Goal: Navigation & Orientation: Understand site structure

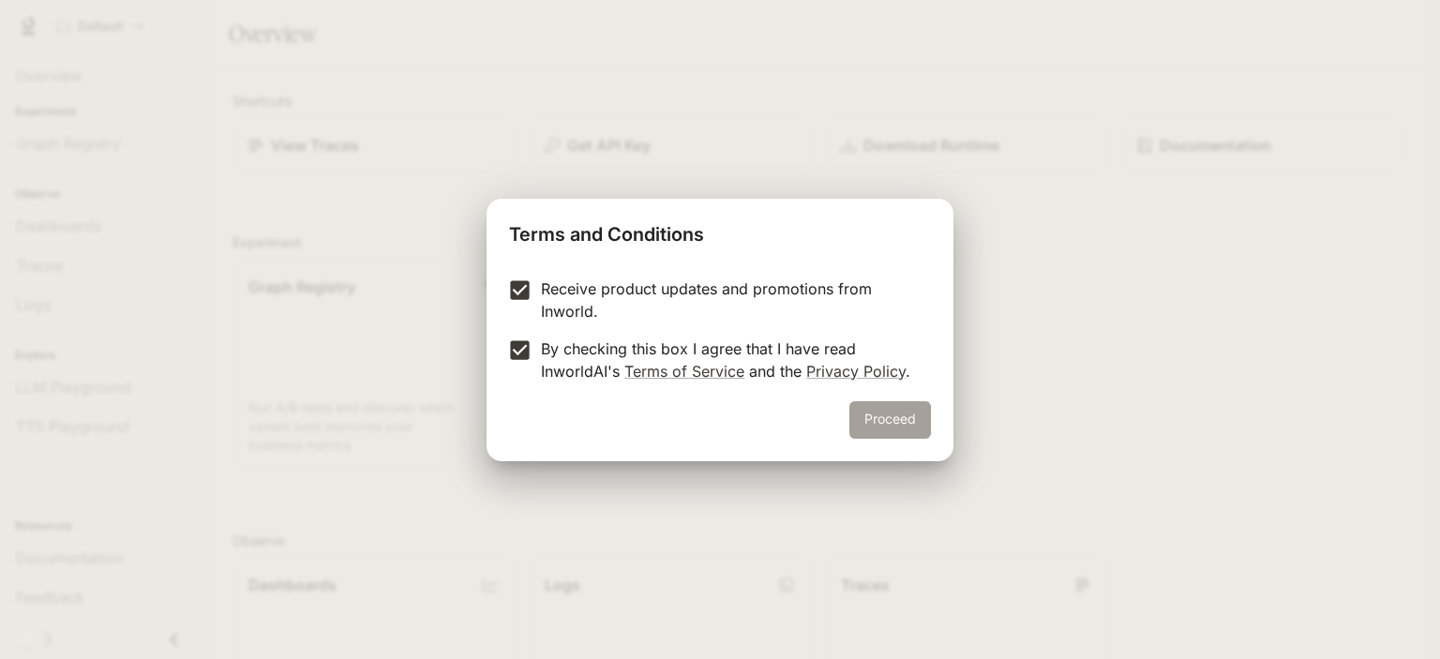
click at [923, 428] on button "Proceed" at bounding box center [890, 419] width 82 height 37
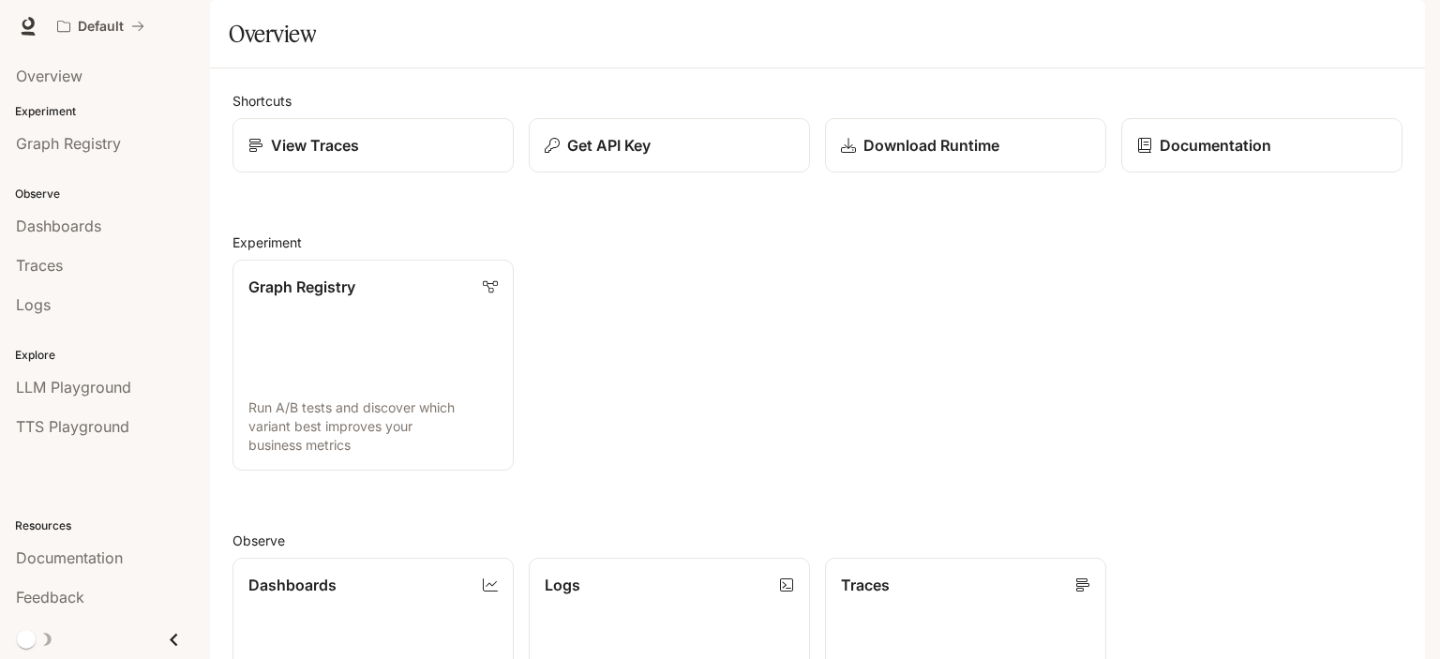
click at [564, 270] on div "Shortcuts View Traces Get API Key Download Runtime Documentation Experiment Gra…" at bounding box center [817, 579] width 1170 height 976
click at [67, 381] on span "LLM Playground" at bounding box center [73, 387] width 115 height 22
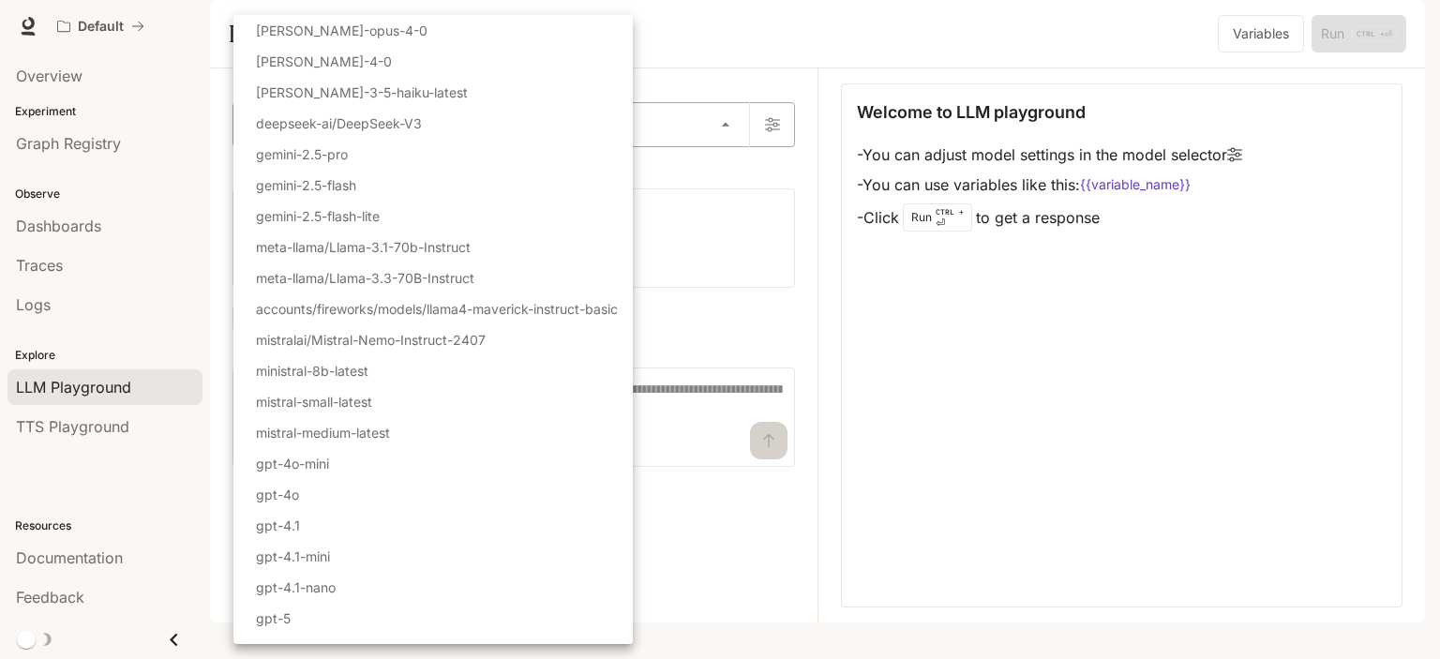
click at [310, 179] on body "Skip to main content Default Documentation Documentation Portal Overview Experi…" at bounding box center [720, 329] width 1440 height 659
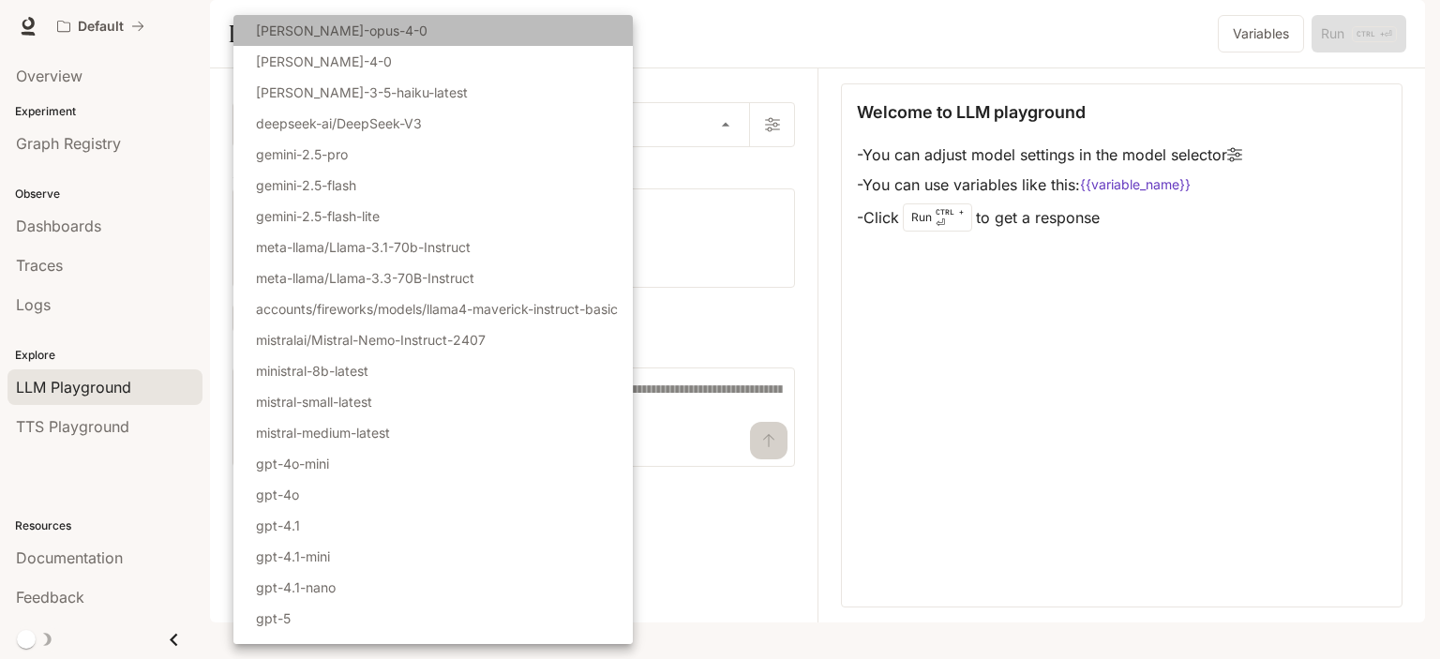
click at [325, 44] on li "[PERSON_NAME]-opus-4-0" at bounding box center [432, 30] width 399 height 31
type input "**********"
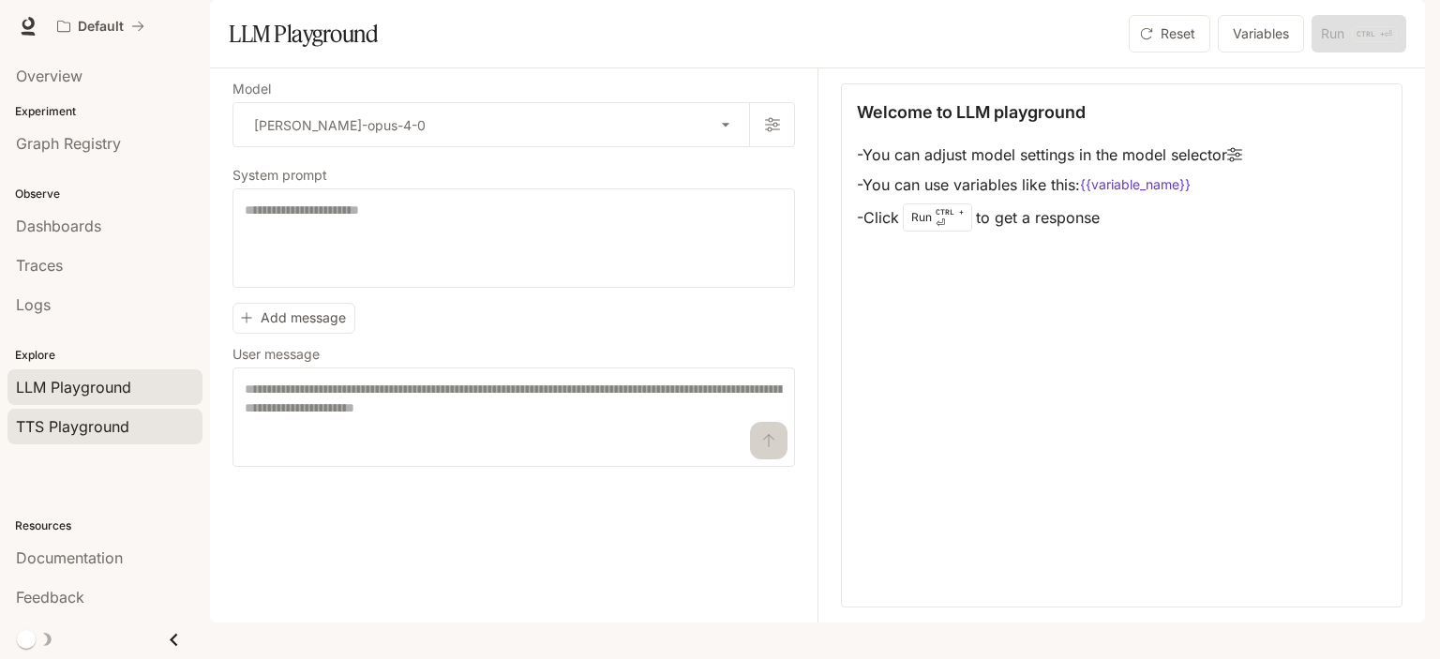
click at [87, 424] on span "TTS Playground" at bounding box center [72, 426] width 113 height 22
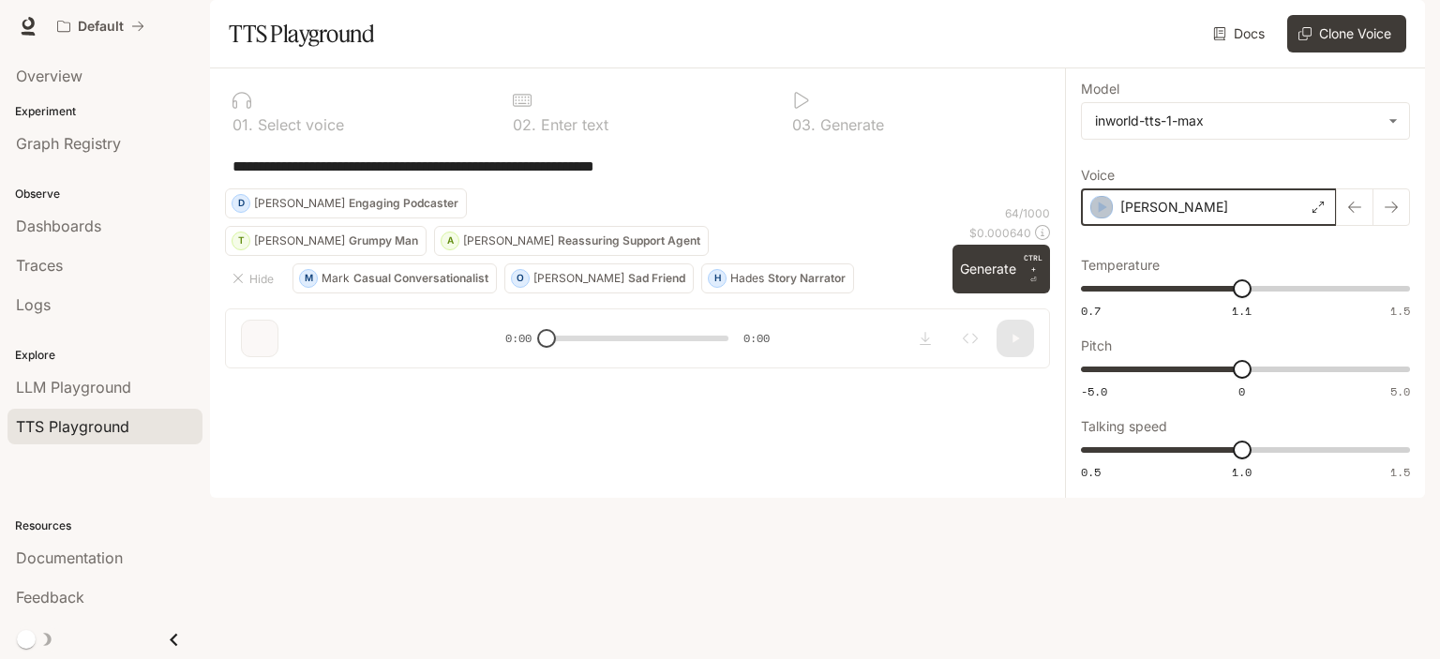
click at [1101, 213] on icon "button" at bounding box center [1102, 207] width 8 height 11
click at [37, 317] on link "Logs" at bounding box center [104, 305] width 195 height 36
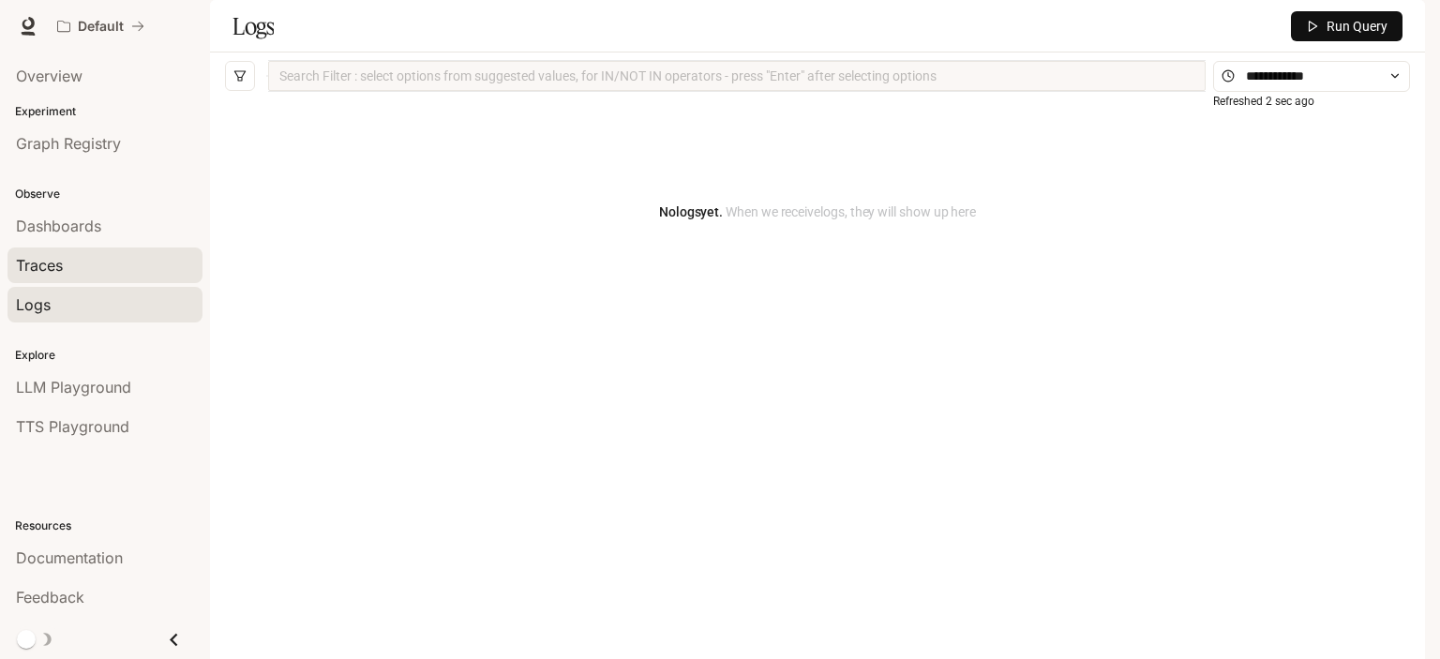
click at [37, 267] on span "Traces" at bounding box center [39, 265] width 47 height 22
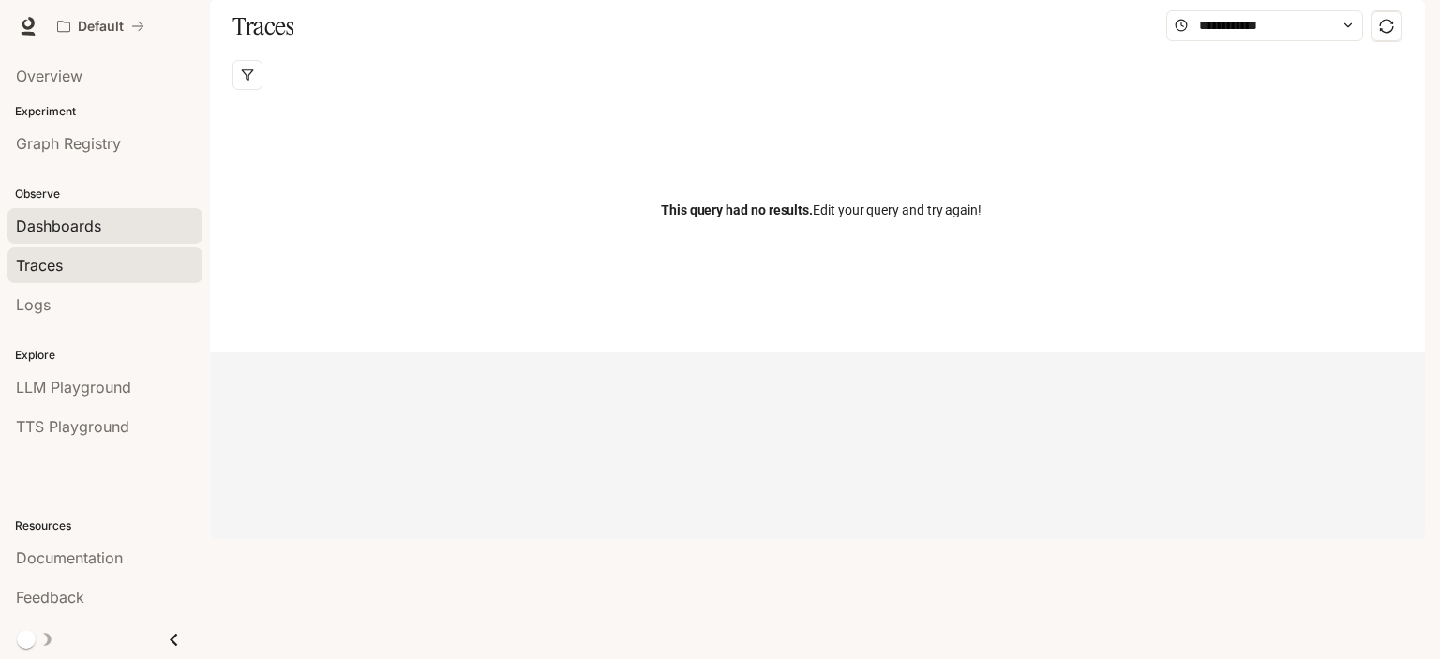
click at [35, 228] on span "Dashboards" at bounding box center [58, 226] width 85 height 22
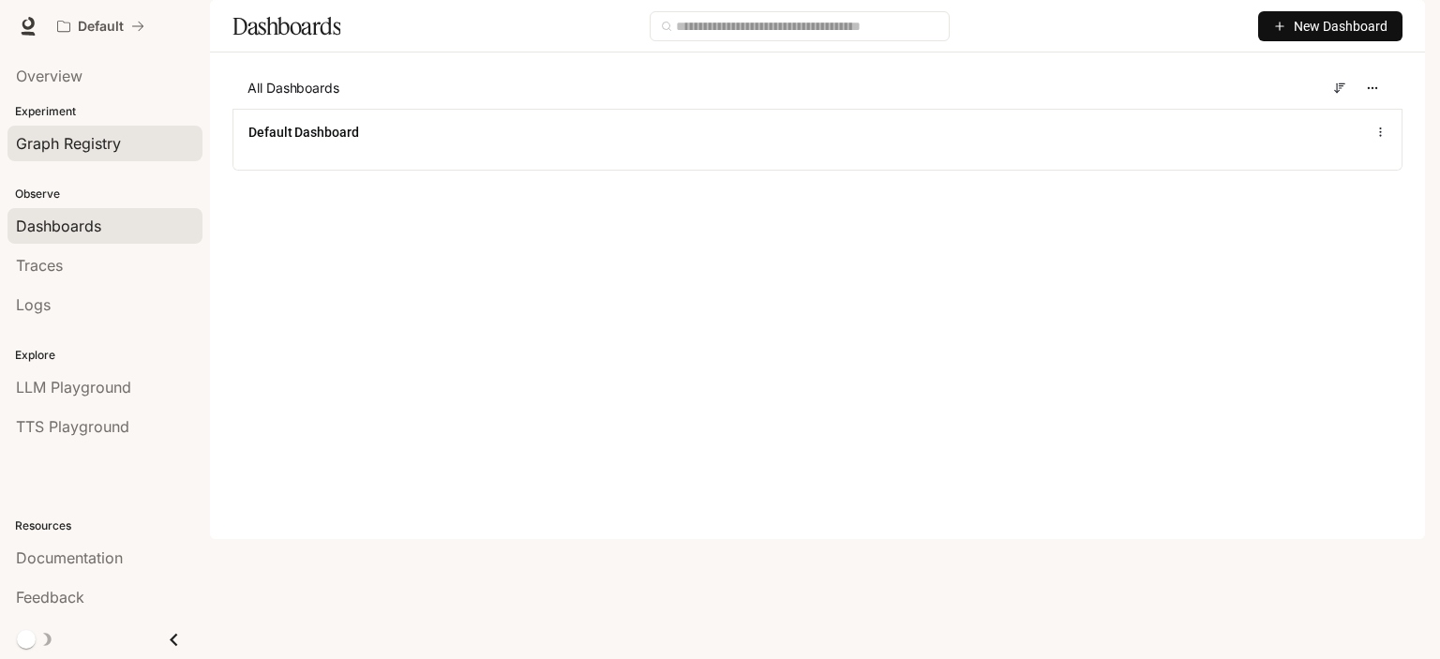
click at [37, 141] on span "Graph Registry" at bounding box center [68, 143] width 105 height 22
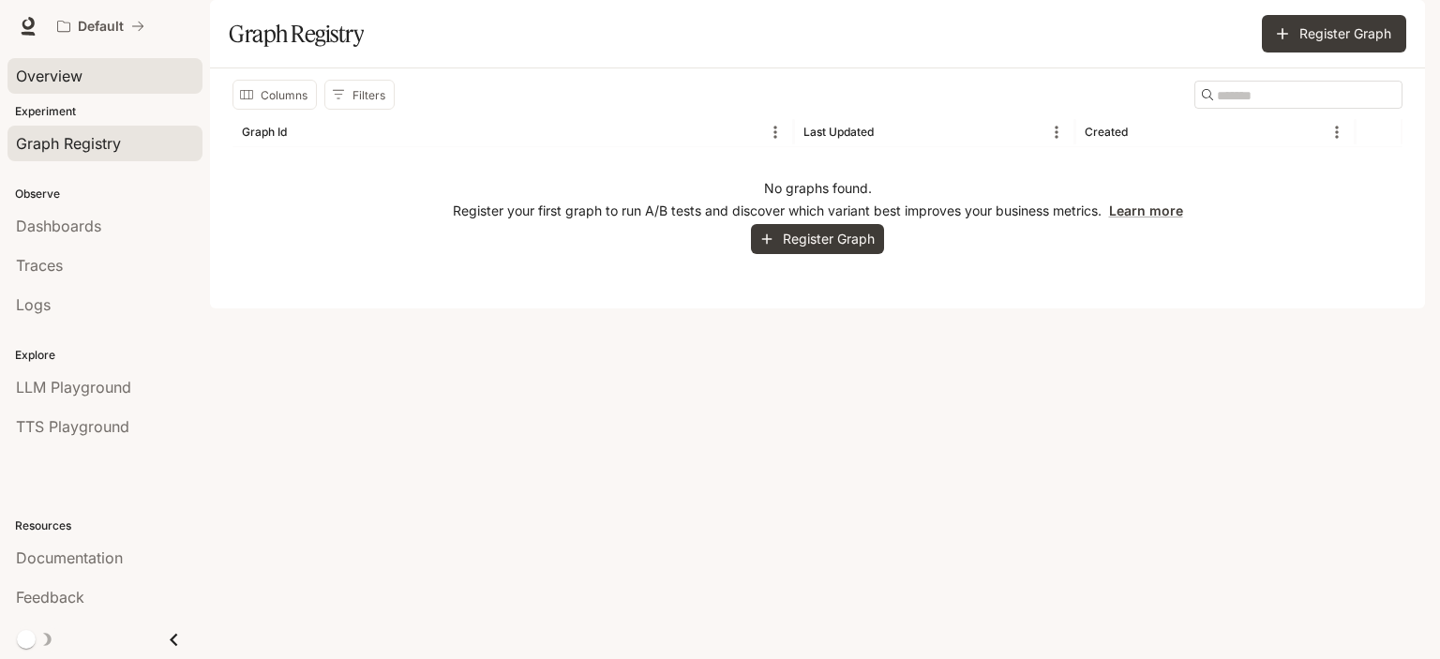
click at [26, 80] on span "Overview" at bounding box center [49, 76] width 67 height 22
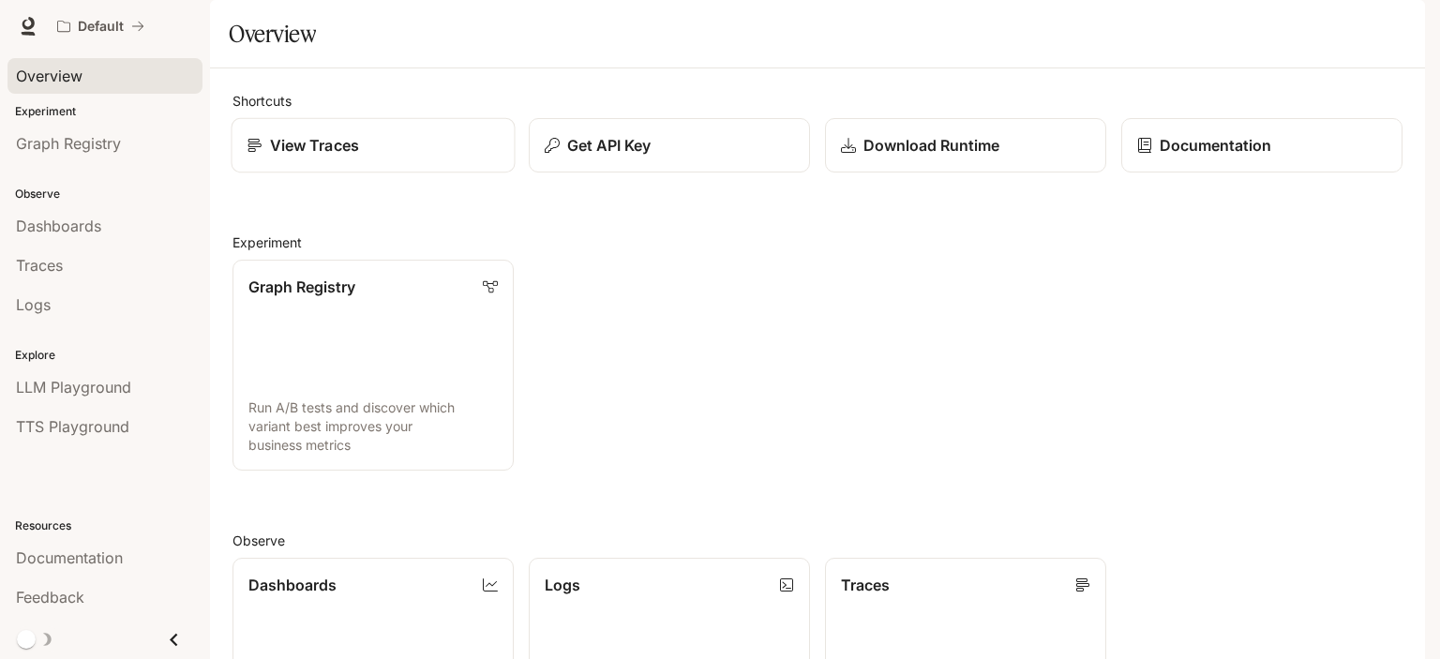
click at [319, 173] on link "View Traces" at bounding box center [373, 145] width 284 height 55
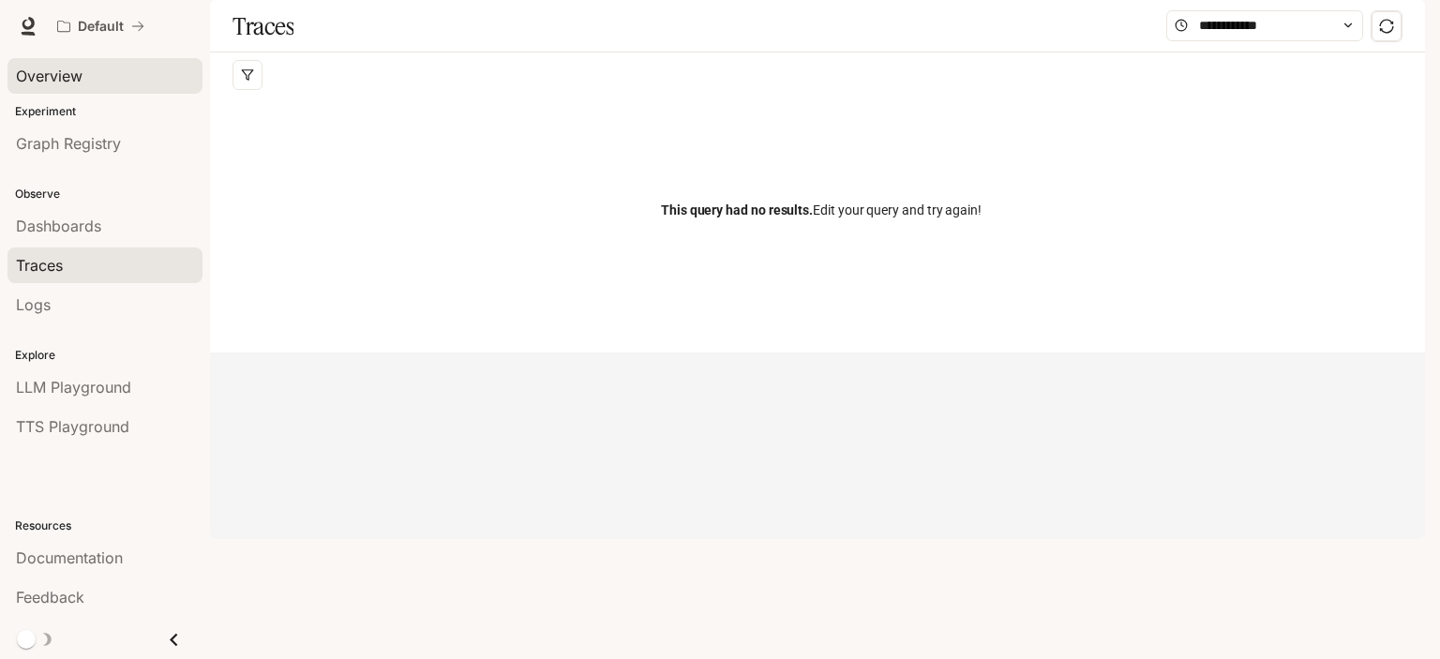
click at [52, 74] on span "Overview" at bounding box center [49, 76] width 67 height 22
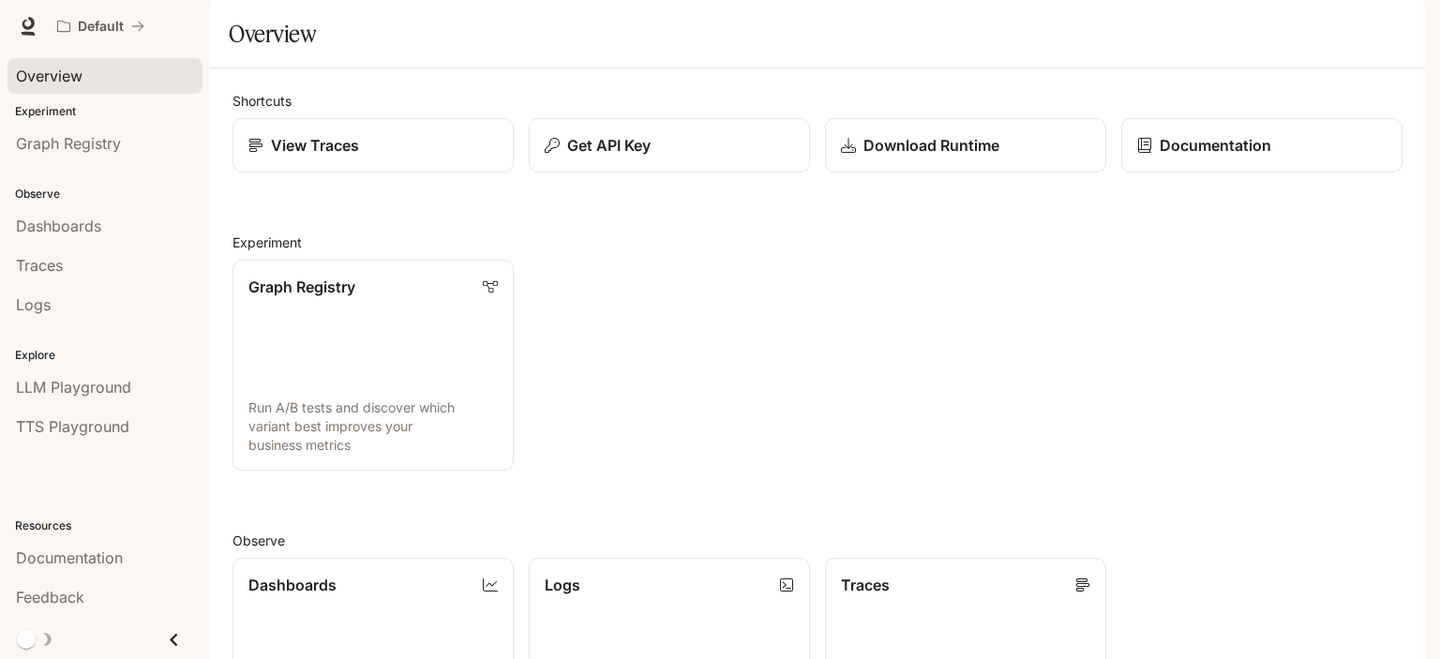
scroll to position [101, 0]
click at [347, 275] on p "Graph Registry" at bounding box center [301, 286] width 108 height 22
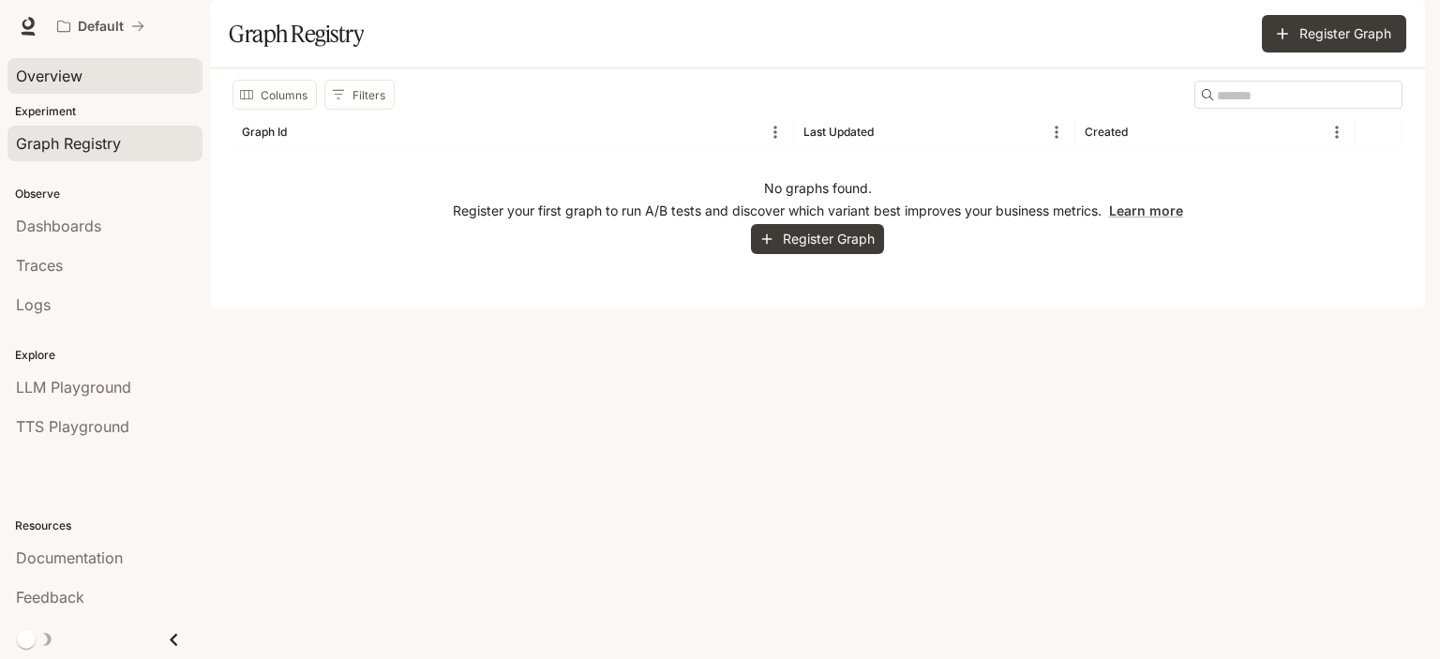
click at [63, 85] on span "Overview" at bounding box center [49, 76] width 67 height 22
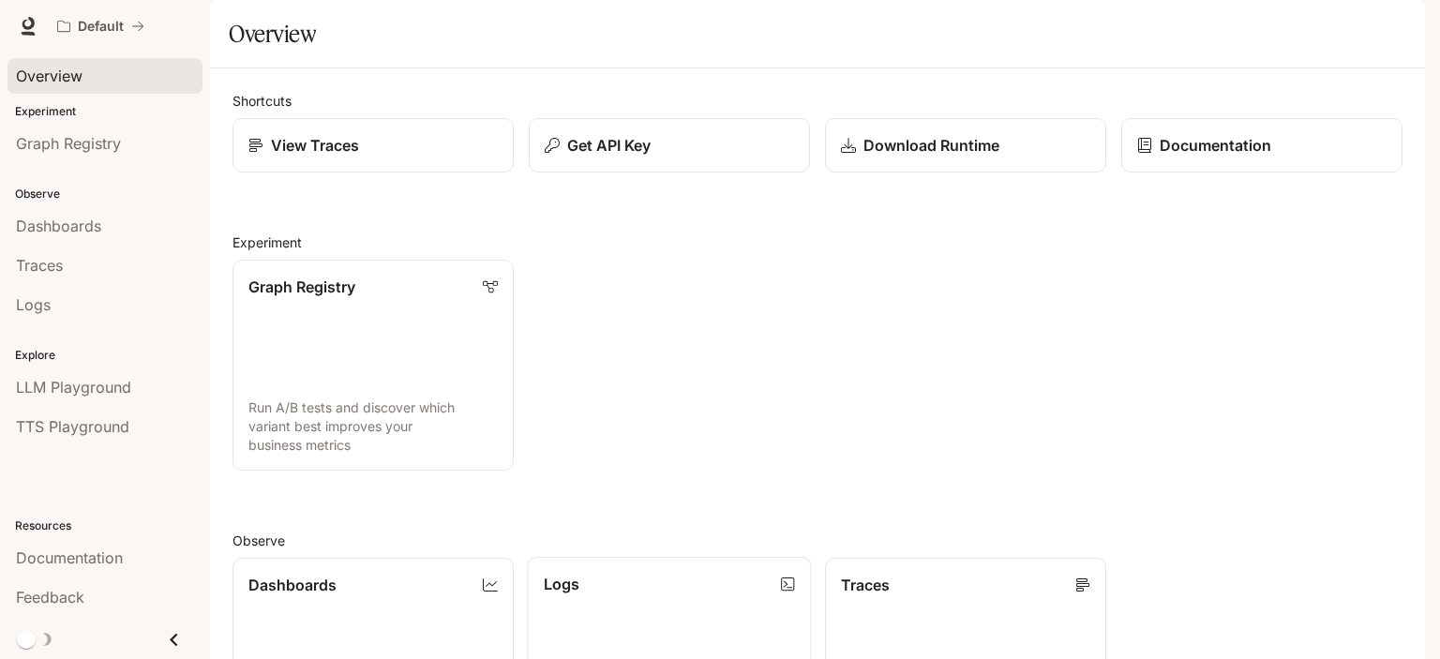
scroll to position [490, 0]
